Goal: Information Seeking & Learning: Learn about a topic

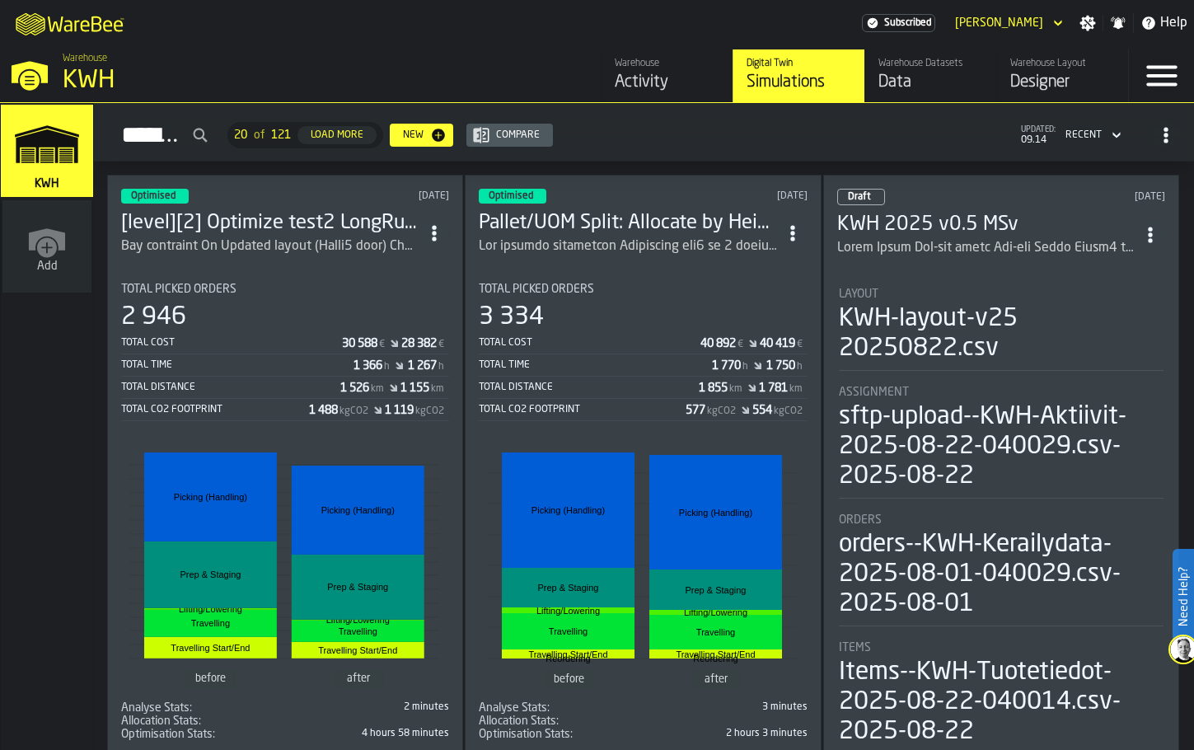
click at [648, 86] on div "Activity" at bounding box center [667, 82] width 105 height 23
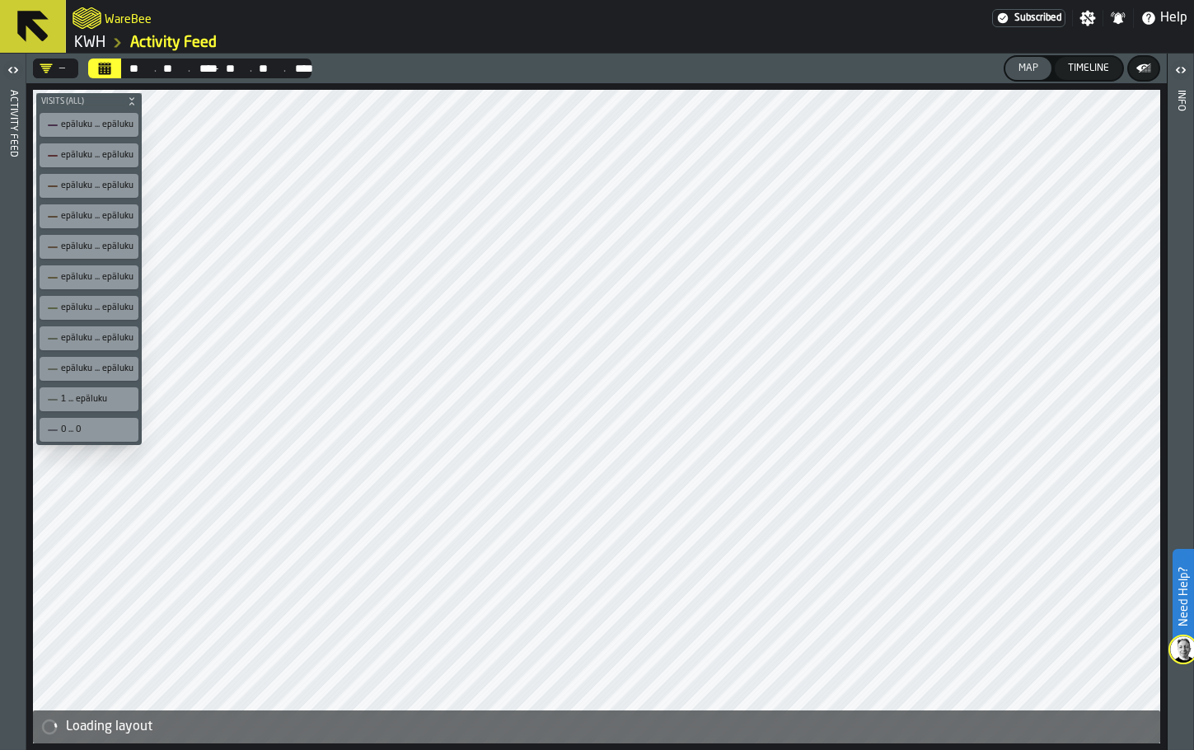
click at [36, 21] on icon at bounding box center [33, 27] width 40 height 40
click at [92, 39] on link "KWH" at bounding box center [89, 43] width 31 height 18
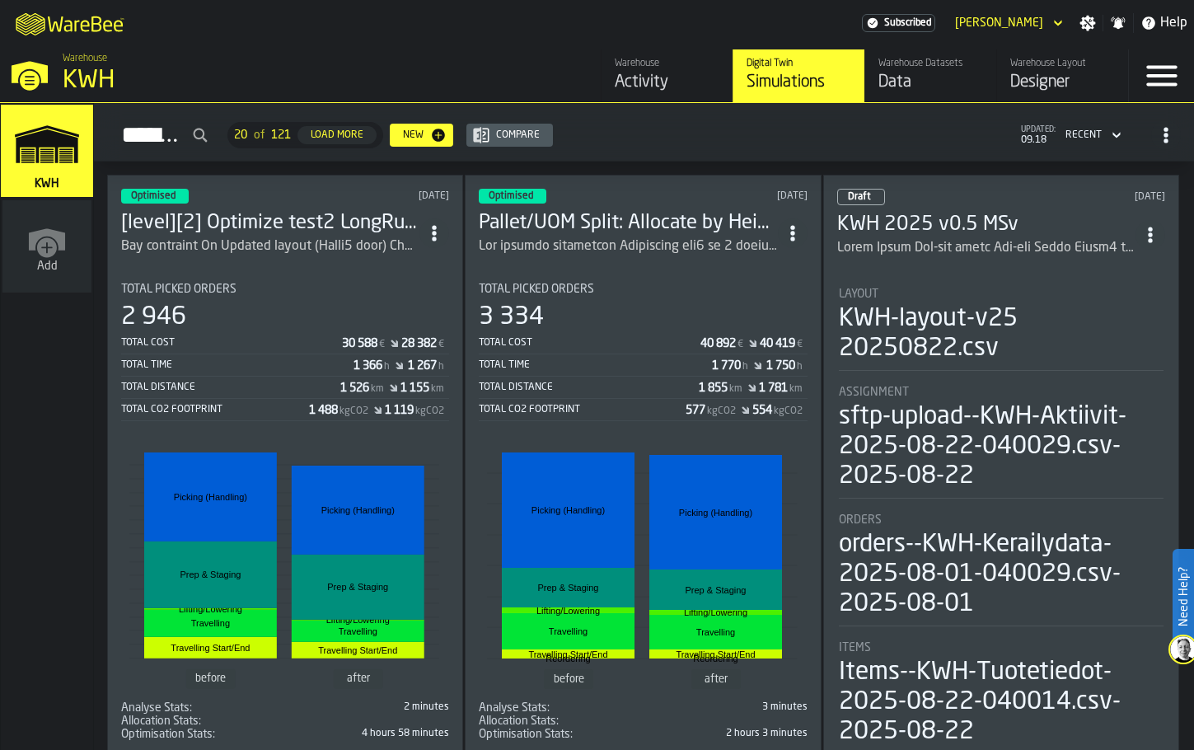
click at [1032, 65] on div "Warehouse Layout" at bounding box center [1063, 64] width 105 height 12
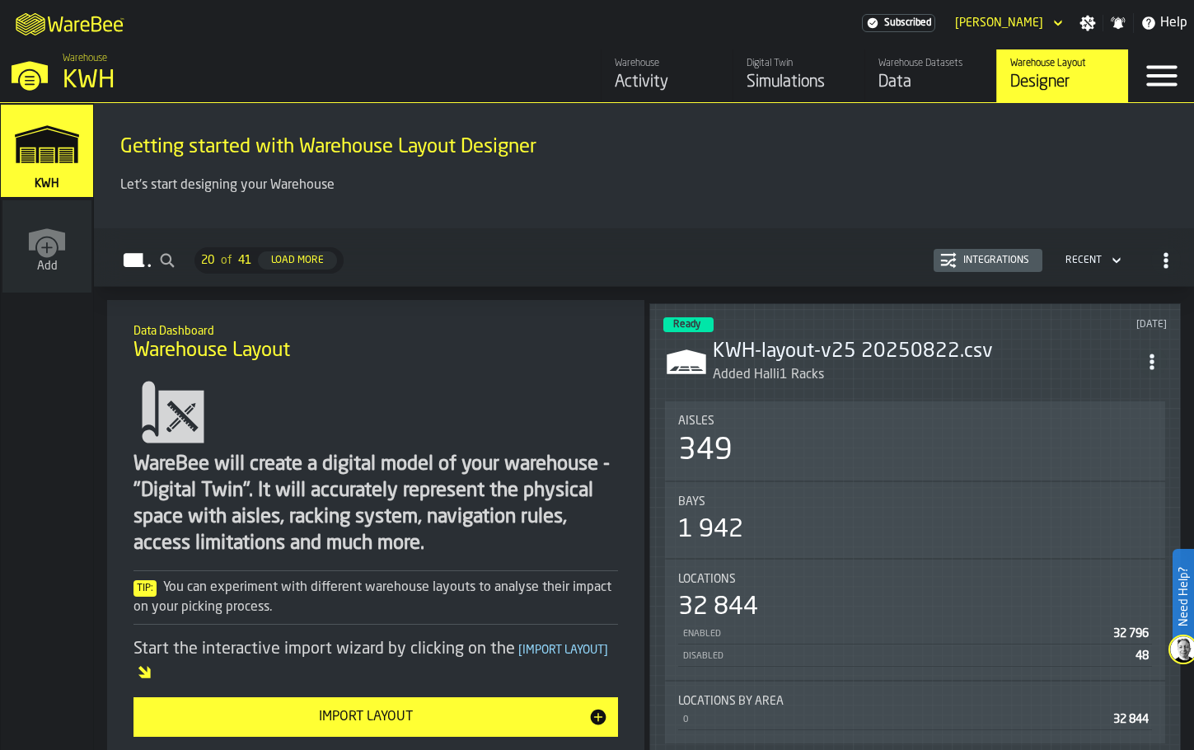
click at [639, 79] on div "Activity" at bounding box center [667, 82] width 105 height 23
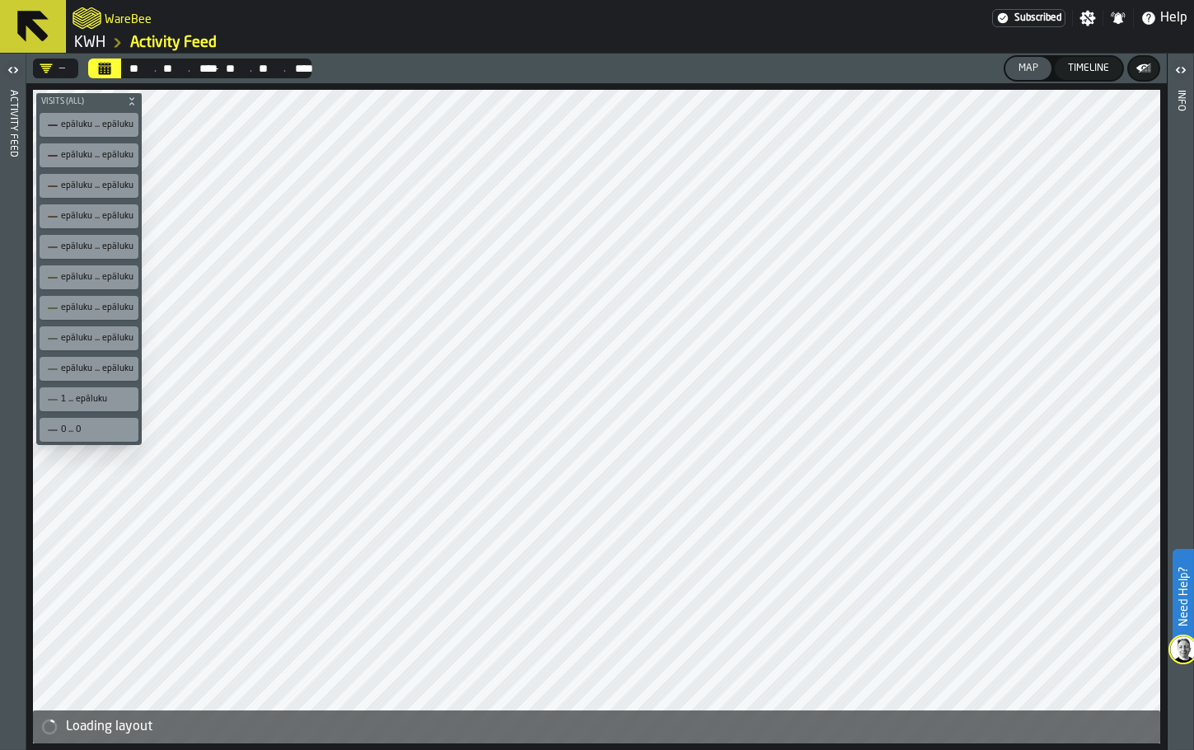
click at [100, 41] on link "KWH" at bounding box center [89, 43] width 31 height 18
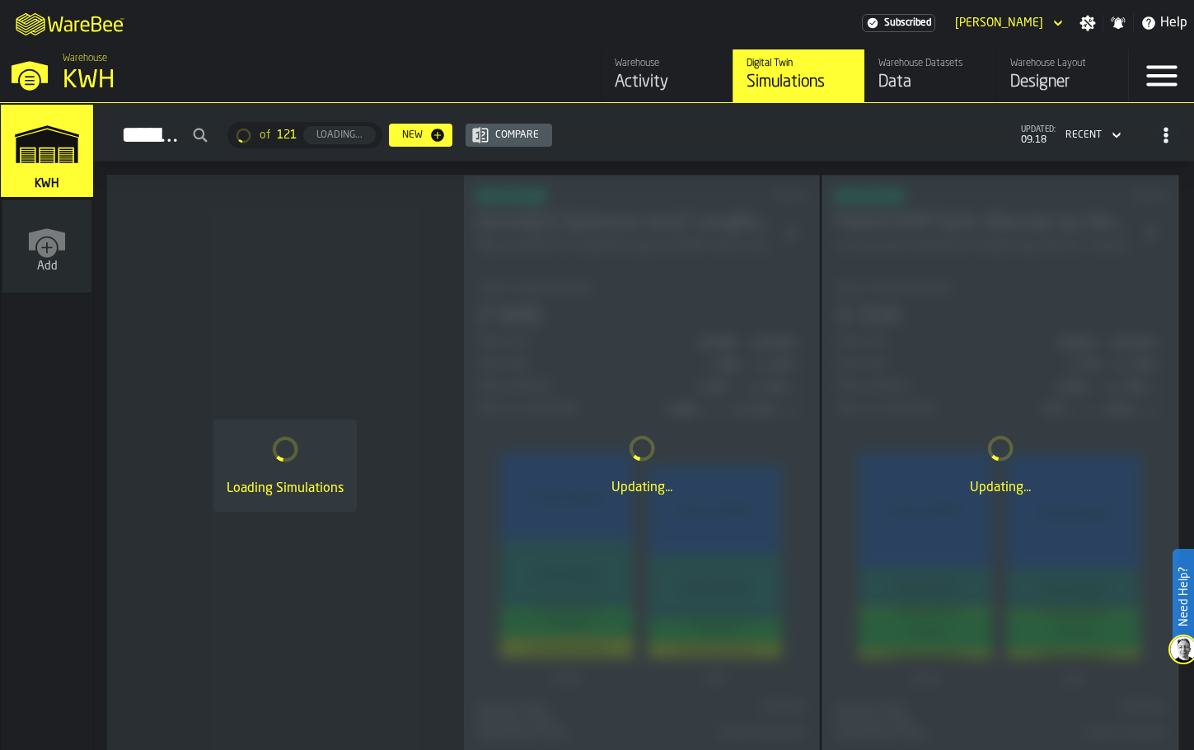
click at [906, 73] on div "Data" at bounding box center [931, 82] width 105 height 23
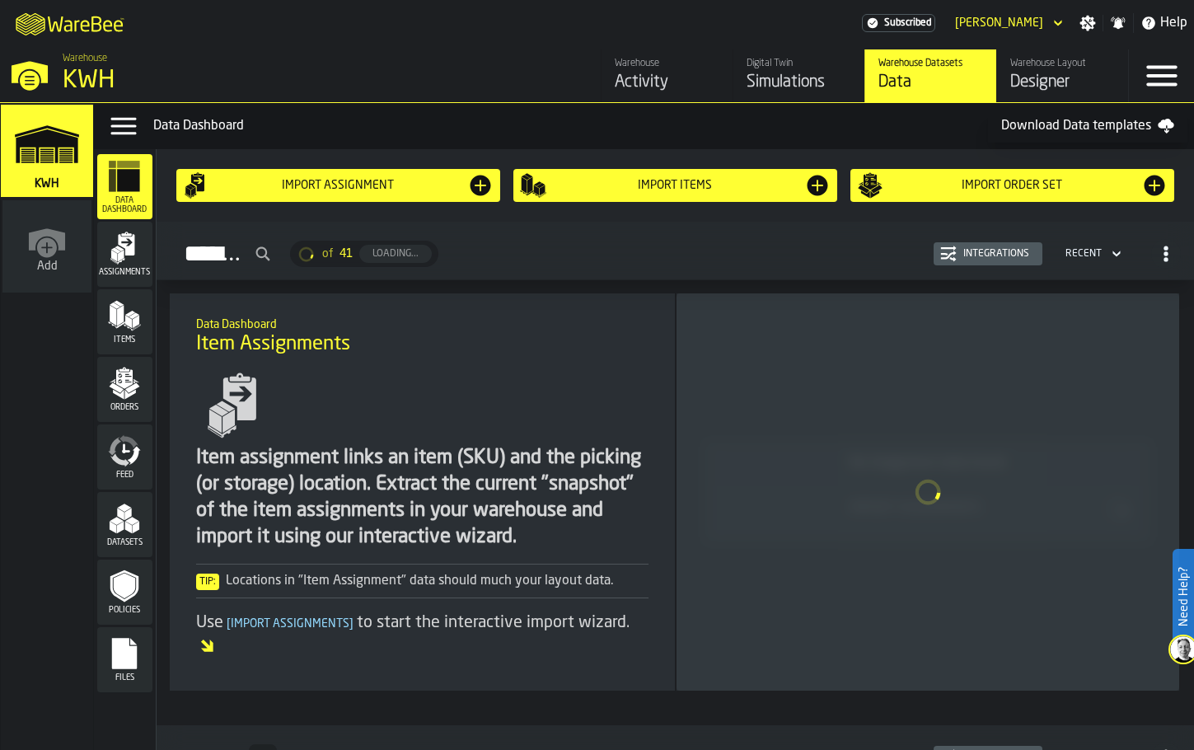
click at [638, 75] on div "Activity" at bounding box center [667, 82] width 105 height 23
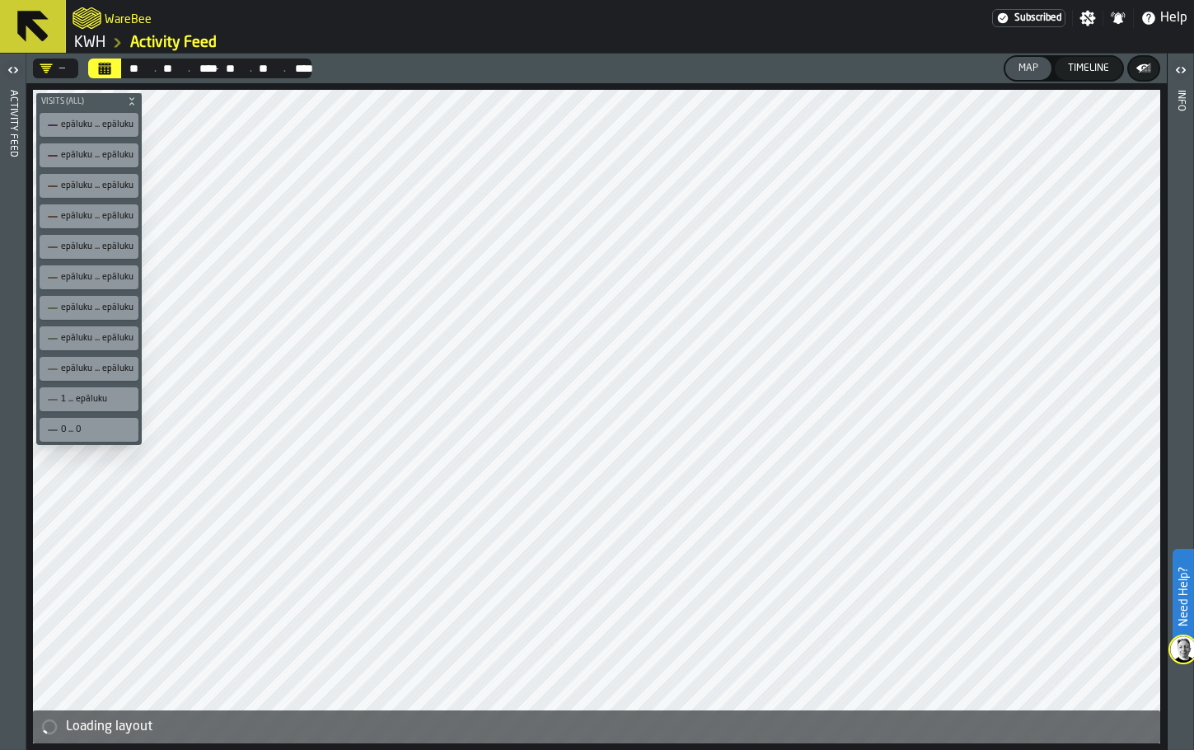
click at [85, 40] on link "KWH" at bounding box center [89, 43] width 31 height 18
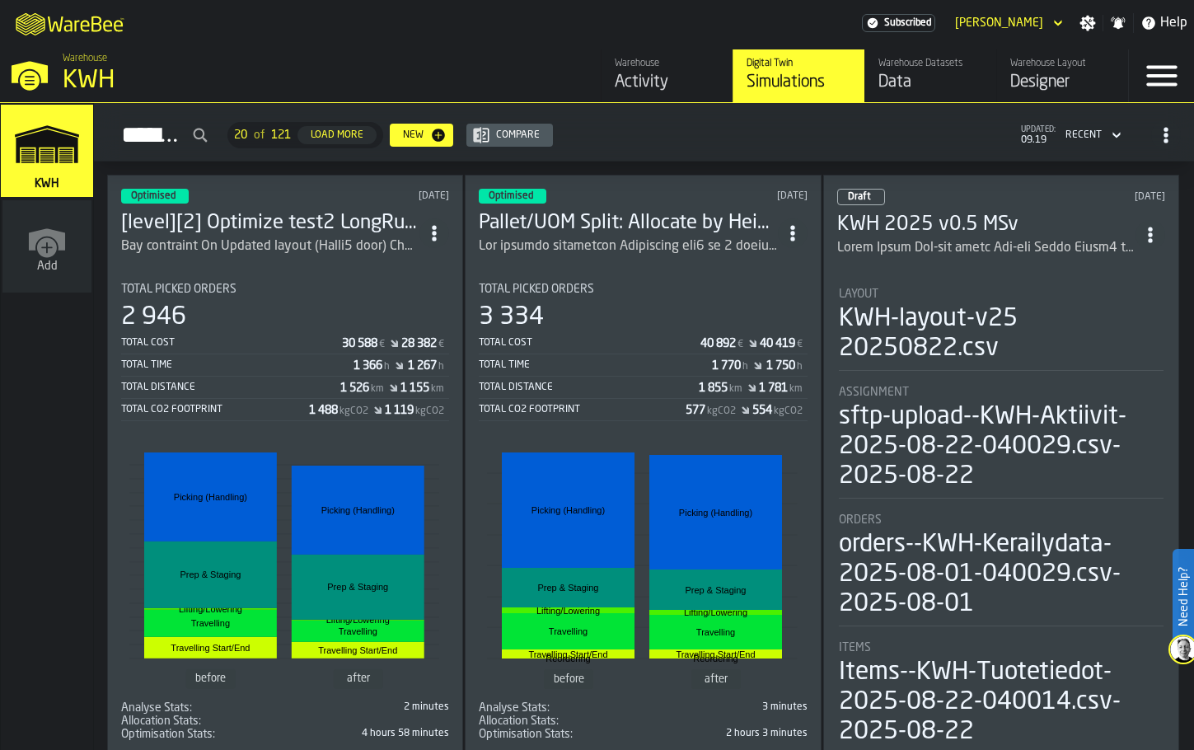
click at [307, 225] on h3 "[level][2] Optimize test2 LongRun KWH v. 0.99 MSv" at bounding box center [270, 223] width 298 height 26
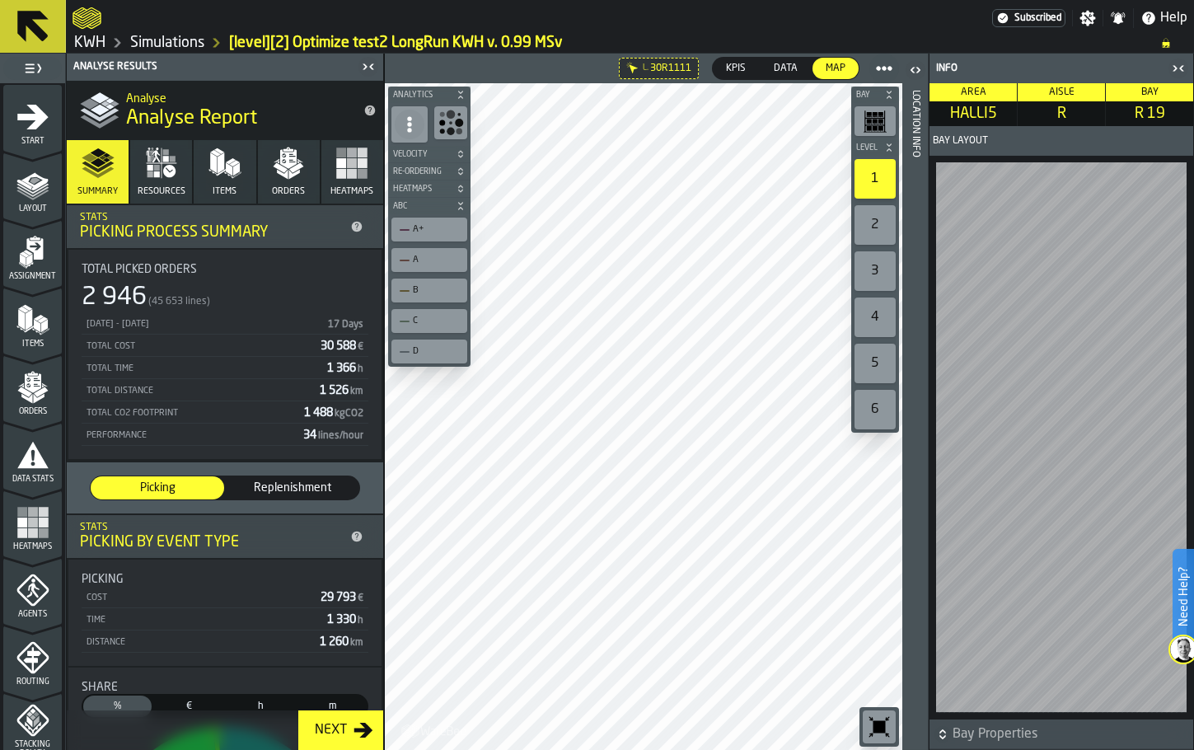
click at [179, 44] on link "Simulations" at bounding box center [167, 43] width 74 height 18
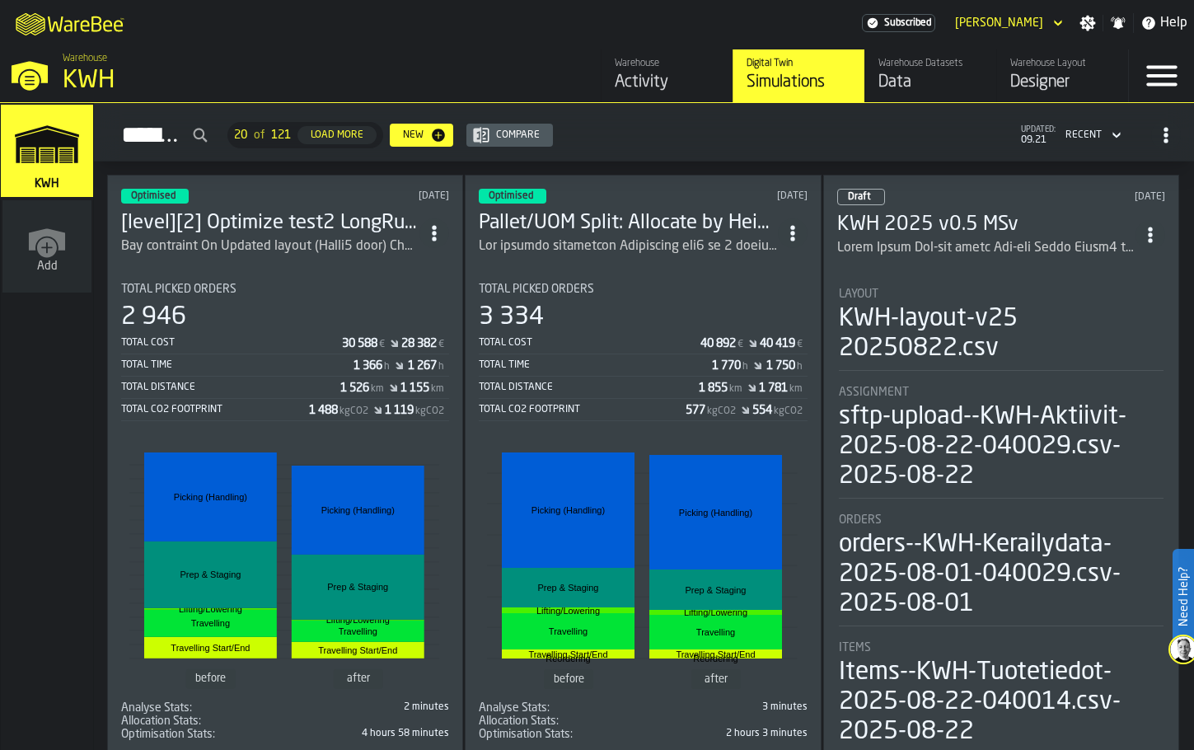
click at [912, 212] on h3 "KWH 2025 v0.5 MSv" at bounding box center [986, 225] width 298 height 26
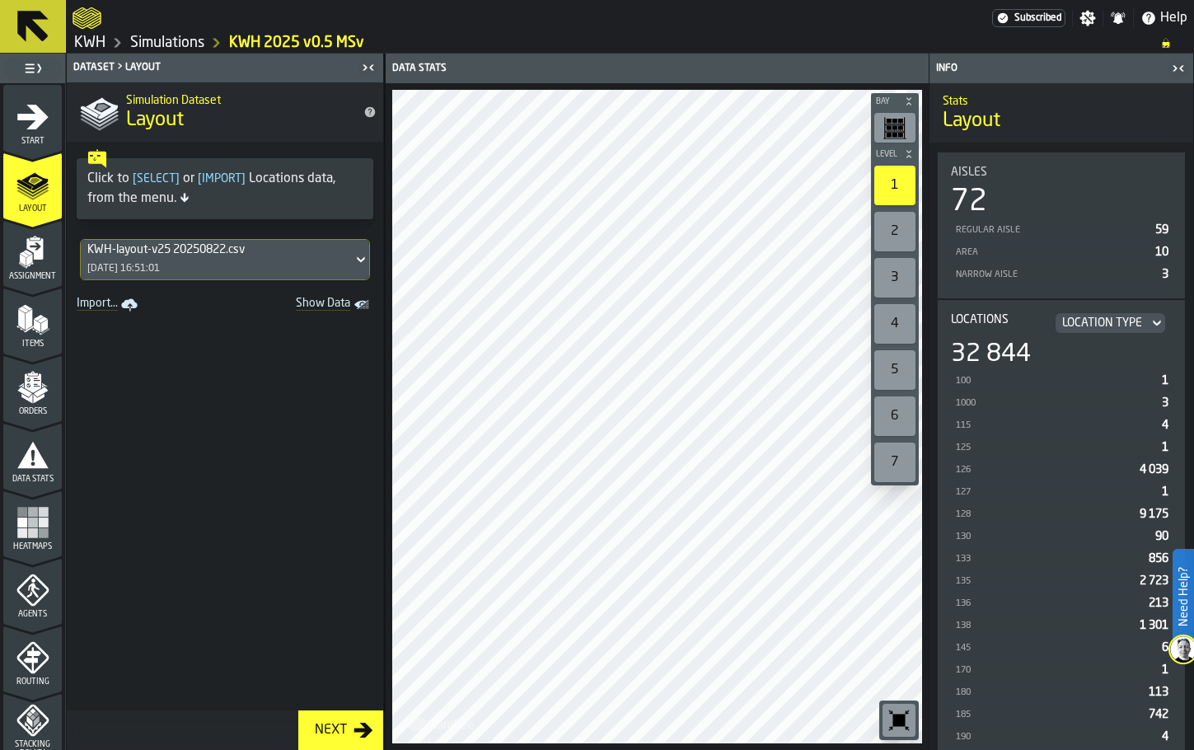
click at [341, 306] on span "Show Data" at bounding box center [294, 305] width 112 height 16
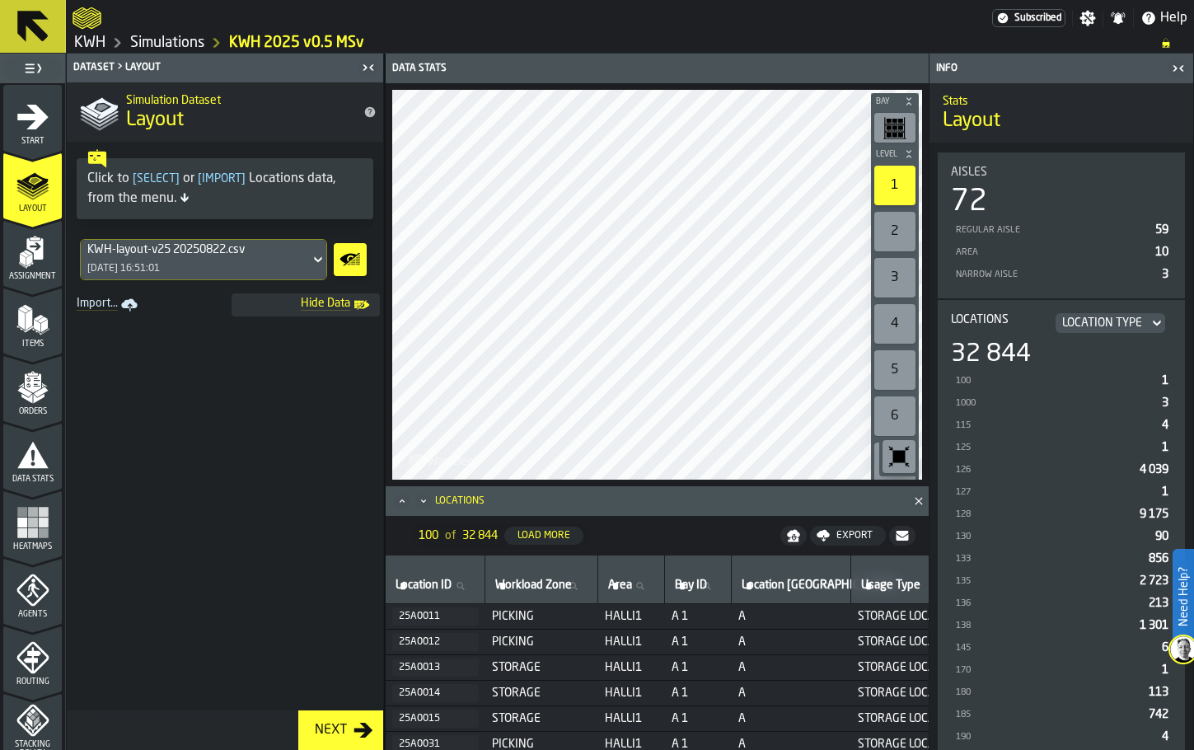
click at [320, 303] on span "Hide Data" at bounding box center [294, 305] width 112 height 16
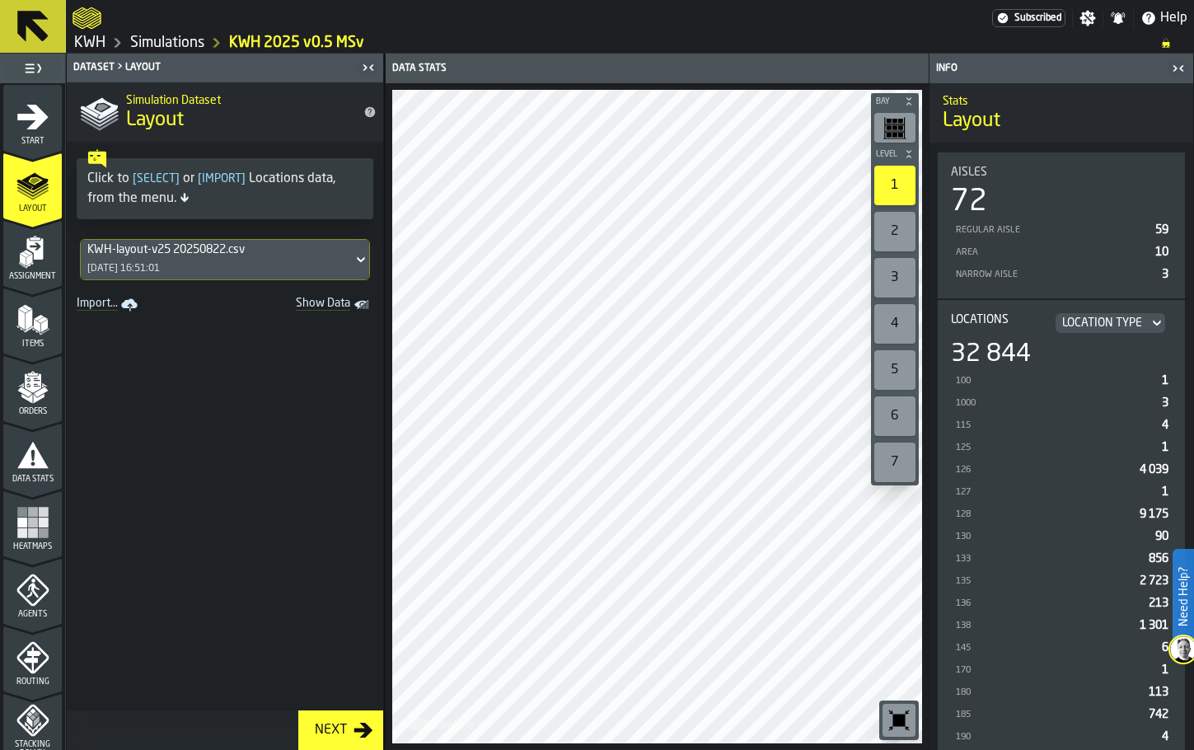
click at [169, 40] on link "Simulations" at bounding box center [167, 43] width 74 height 18
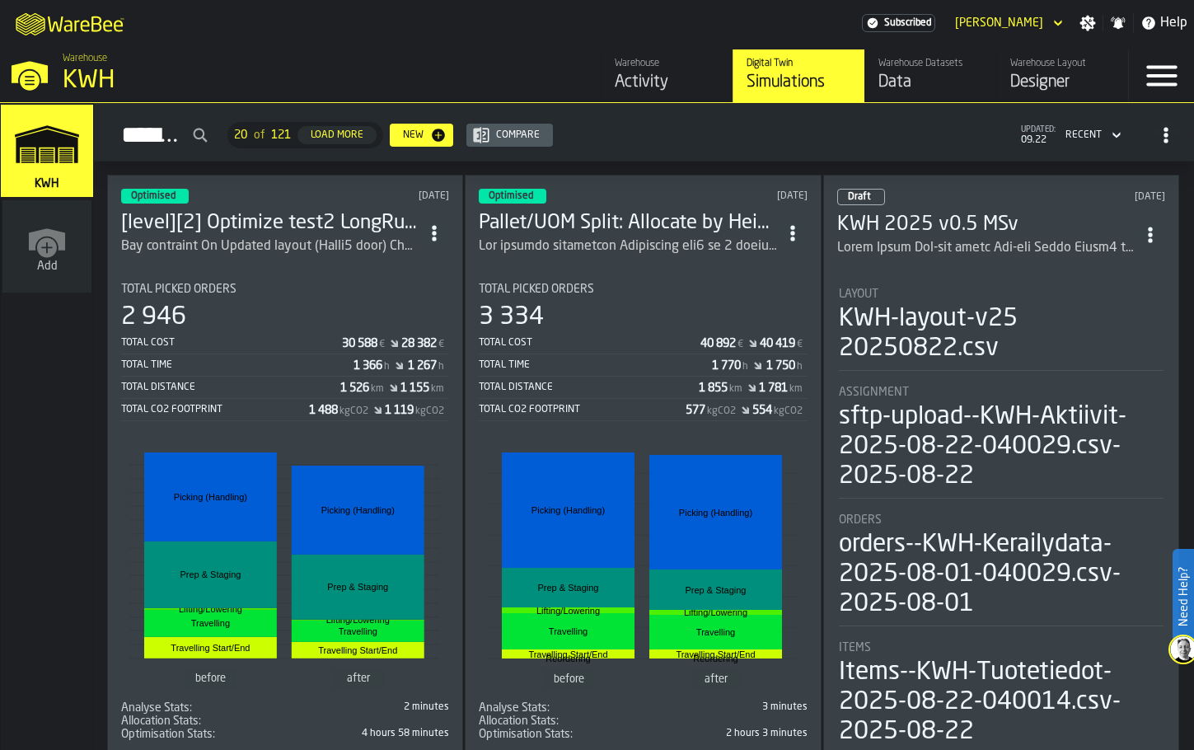
click at [637, 222] on h3 "Pallet/UOM Split: Allocate by Height v2024-10-09 MN KWH v0.91" at bounding box center [628, 223] width 298 height 26
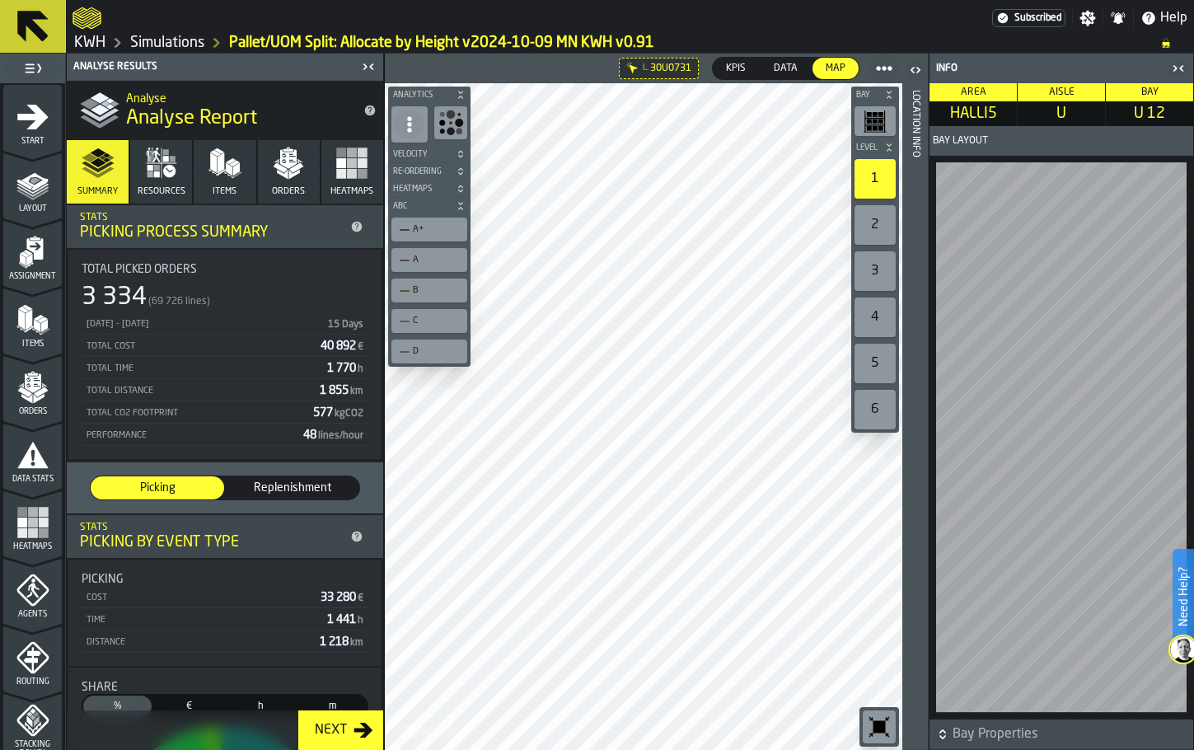
click at [1180, 66] on icon "button-toggle-Close me" at bounding box center [1179, 69] width 20 height 20
click at [1180, 63] on icon "button-toggle-Close me" at bounding box center [1179, 69] width 20 height 20
click at [1180, 66] on icon "button-toggle-Close me" at bounding box center [1179, 69] width 20 height 20
